Goal: Transaction & Acquisition: Purchase product/service

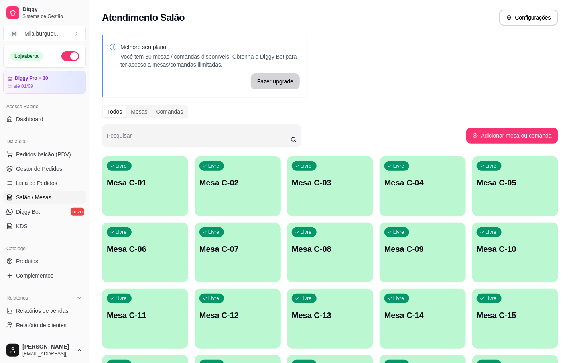
click at [124, 209] on button "Livre Mesa C-01" at bounding box center [145, 186] width 86 height 60
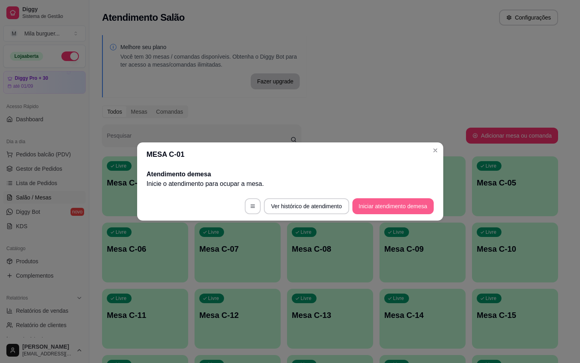
click at [379, 199] on button "Iniciar atendimento de mesa" at bounding box center [392, 206] width 81 height 16
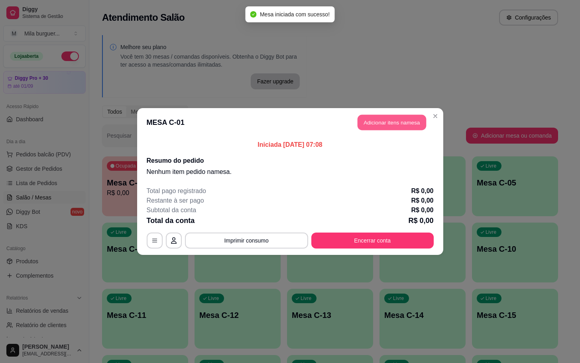
click at [409, 116] on button "Adicionar itens na mesa" at bounding box center [391, 123] width 69 height 16
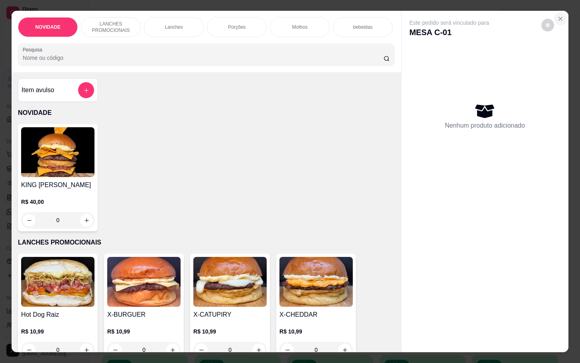
click at [562, 12] on section "NOVIDADE LANCHES PROMOCIONAIS Lanches Porções Molhos bebeidas Sobremesa bebidas…" at bounding box center [290, 181] width 557 height 341
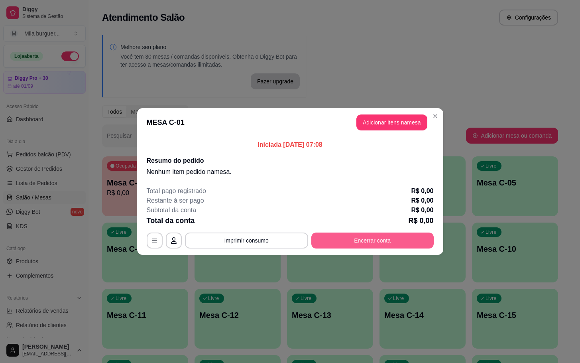
click at [387, 242] on button "Encerrar conta" at bounding box center [372, 240] width 122 height 16
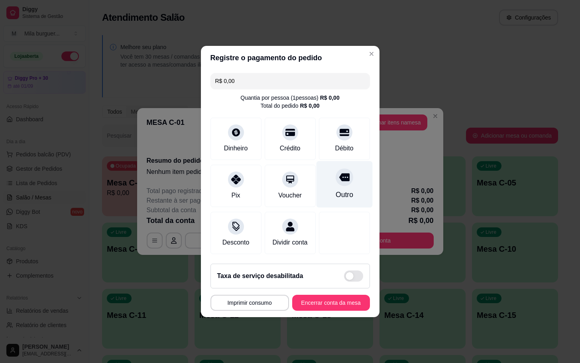
click at [341, 173] on icon at bounding box center [344, 177] width 10 height 8
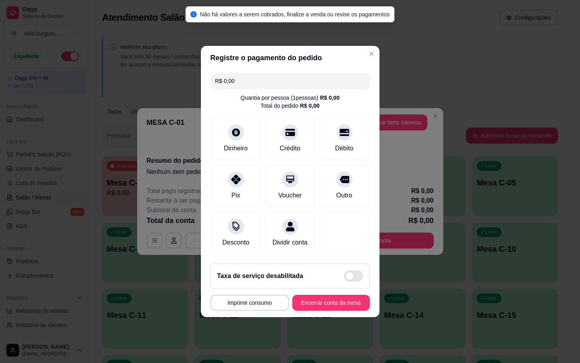
click at [339, 317] on footer "Taxa de serviço desabilitada MESA C-01 Tempo de permanência: 0 minutos Cod. Seg…" at bounding box center [290, 287] width 179 height 60
click at [343, 317] on footer "Taxa de serviço desabilitada MESA C-01 Tempo de permanência: 0 minutos Cod. Seg…" at bounding box center [290, 287] width 179 height 60
click at [343, 310] on button "Encerrar conta da mesa" at bounding box center [330, 303] width 75 height 16
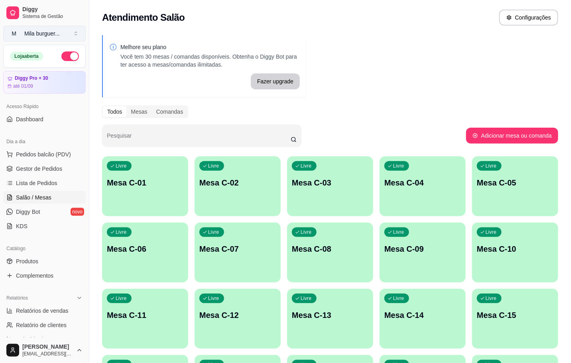
click at [75, 30] on button "M Mila burguer ..." at bounding box center [44, 34] width 82 height 16
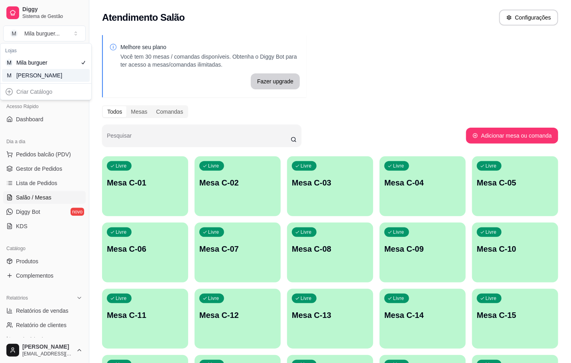
click at [78, 71] on div "M Mila Salgados" at bounding box center [46, 75] width 88 height 13
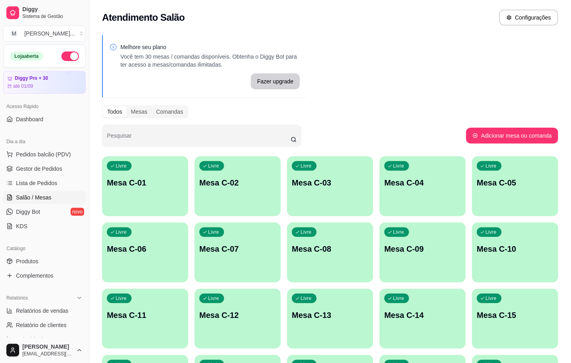
click at [155, 187] on p "Mesa C-01" at bounding box center [145, 182] width 77 height 11
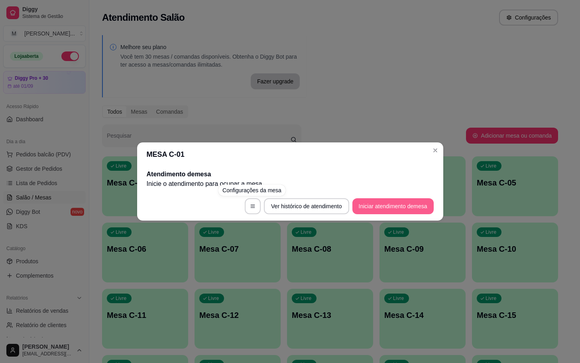
click at [358, 199] on button "Iniciar atendimento de mesa" at bounding box center [392, 206] width 81 height 16
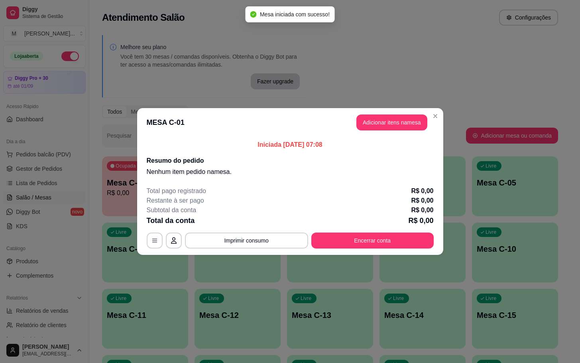
click at [396, 112] on header "MESA C-01 Adicionar itens na mesa" at bounding box center [290, 122] width 306 height 29
click at [396, 129] on button "Adicionar itens na mesa" at bounding box center [391, 122] width 71 height 16
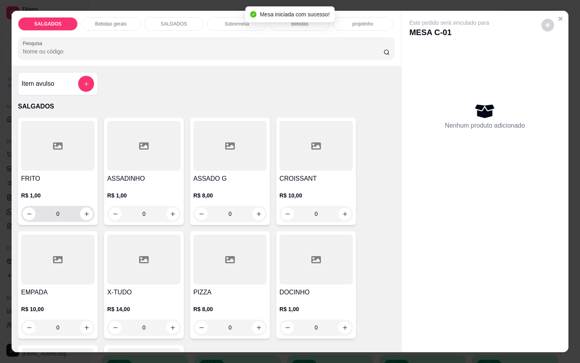
click at [84, 214] on button "increase-product-quantity" at bounding box center [86, 213] width 13 height 13
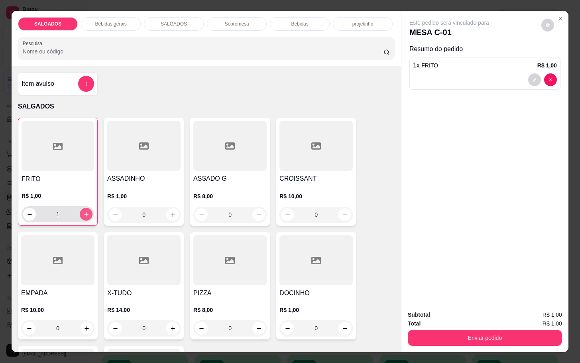
click at [86, 214] on button "increase-product-quantity" at bounding box center [86, 214] width 13 height 13
type input "5"
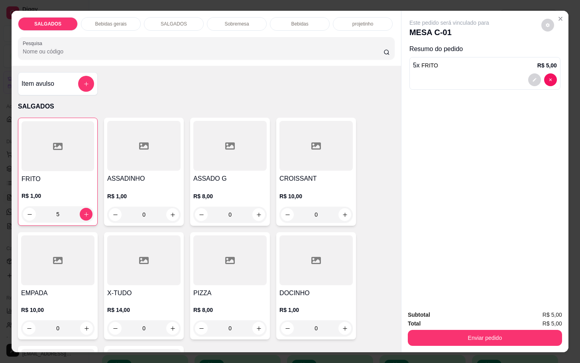
click at [133, 17] on div "Bebidas gerais" at bounding box center [111, 24] width 60 height 14
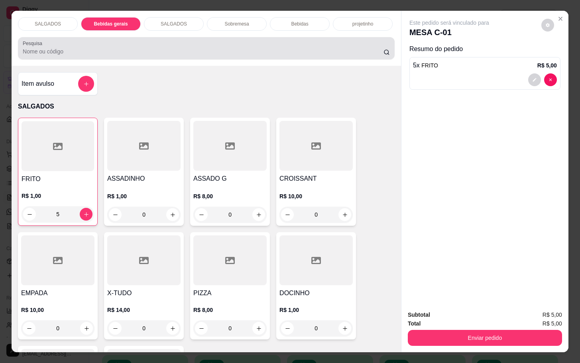
scroll to position [19, 0]
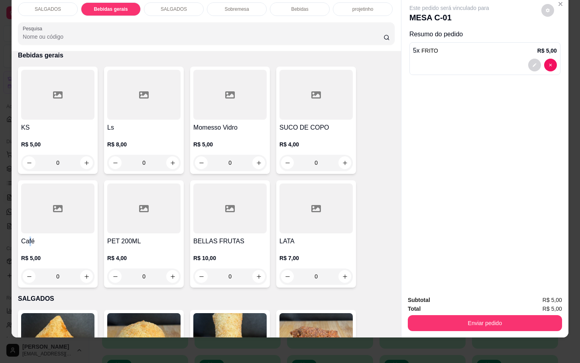
click at [26, 236] on h4 "Café" at bounding box center [57, 241] width 73 height 10
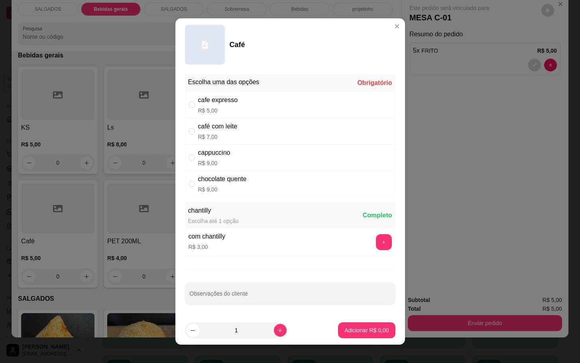
click at [232, 133] on p "R$ 7,00" at bounding box center [217, 137] width 39 height 8
radio input "true"
click at [338, 324] on button "Adicionar R$ 7,00" at bounding box center [366, 330] width 57 height 16
type input "1"
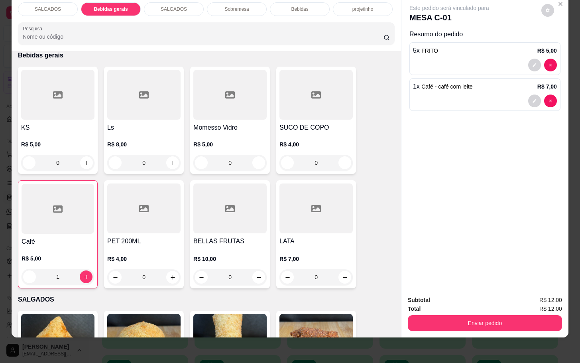
click at [502, 304] on div "Total R$ 12,00" at bounding box center [485, 308] width 154 height 9
drag, startPoint x: 502, startPoint y: 300, endPoint x: 504, endPoint y: 296, distance: 4.6
click at [504, 304] on div "Total R$ 12,00" at bounding box center [485, 308] width 154 height 9
click at [510, 315] on button "Enviar pedido" at bounding box center [485, 323] width 154 height 16
click at [504, 315] on button "Enviar pedido" at bounding box center [485, 323] width 154 height 16
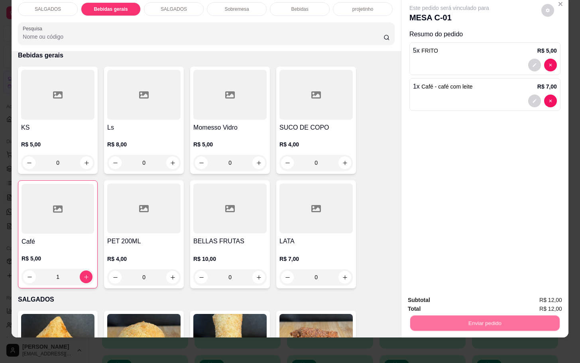
click at [476, 294] on button "Não registrar e enviar pedido" at bounding box center [457, 294] width 83 height 15
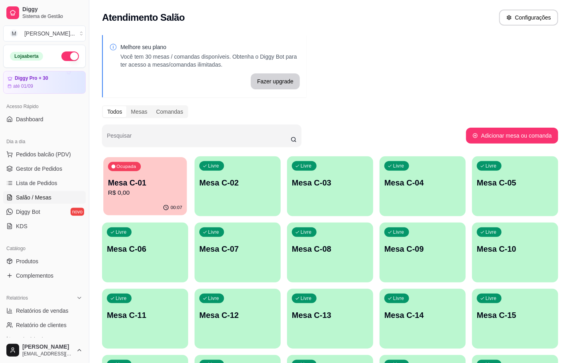
click at [153, 177] on p "Mesa C-01" at bounding box center [145, 182] width 74 height 11
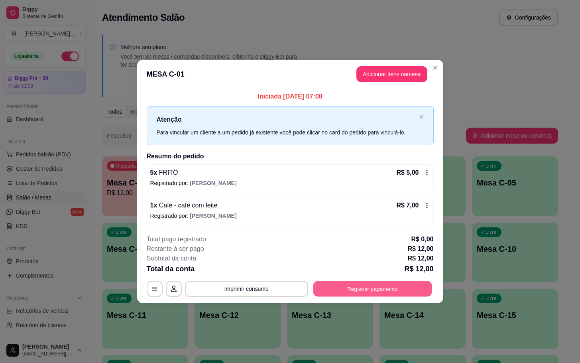
click at [381, 290] on button "Registrar pagamento" at bounding box center [372, 289] width 119 height 16
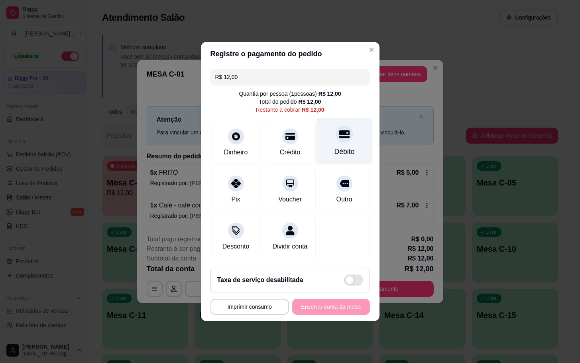
click at [353, 130] on div "Débito" at bounding box center [344, 141] width 56 height 47
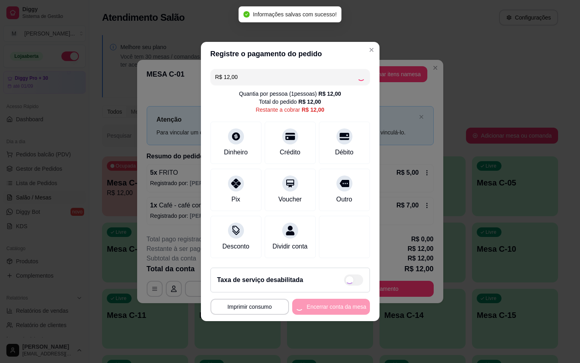
type input "R$ 0,00"
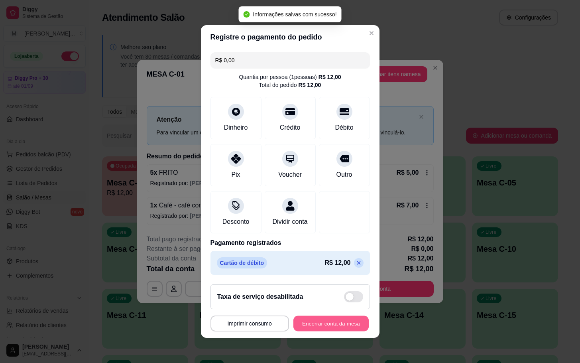
click at [316, 329] on button "Encerrar conta da mesa" at bounding box center [330, 324] width 75 height 16
